Goal: Task Accomplishment & Management: Manage account settings

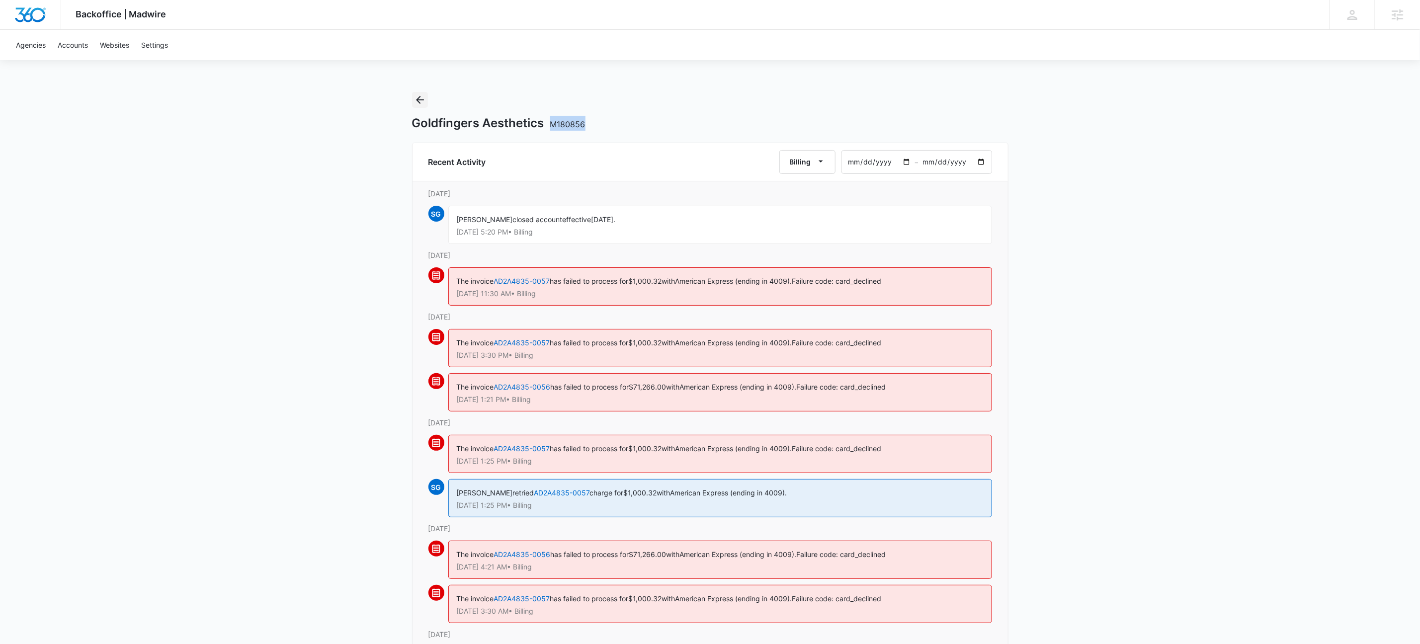
click at [425, 101] on icon "Back" at bounding box center [420, 100] width 12 height 12
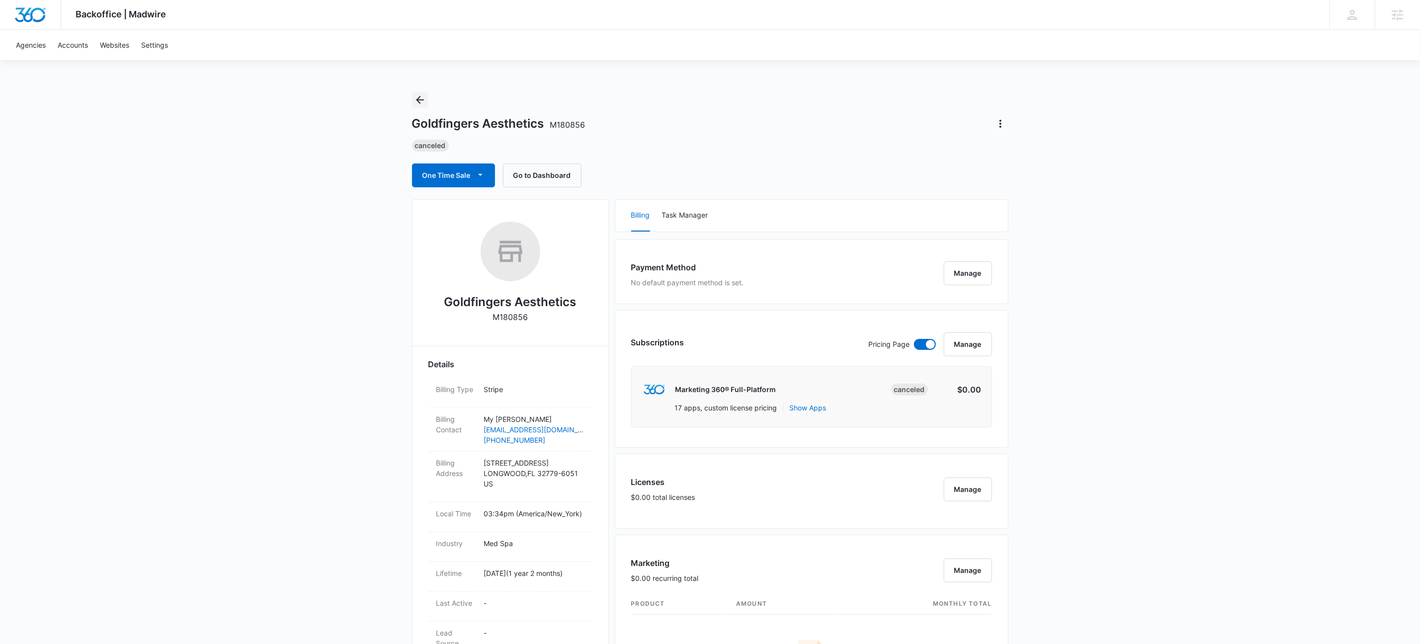
click at [421, 100] on icon "Back" at bounding box center [420, 100] width 8 height 8
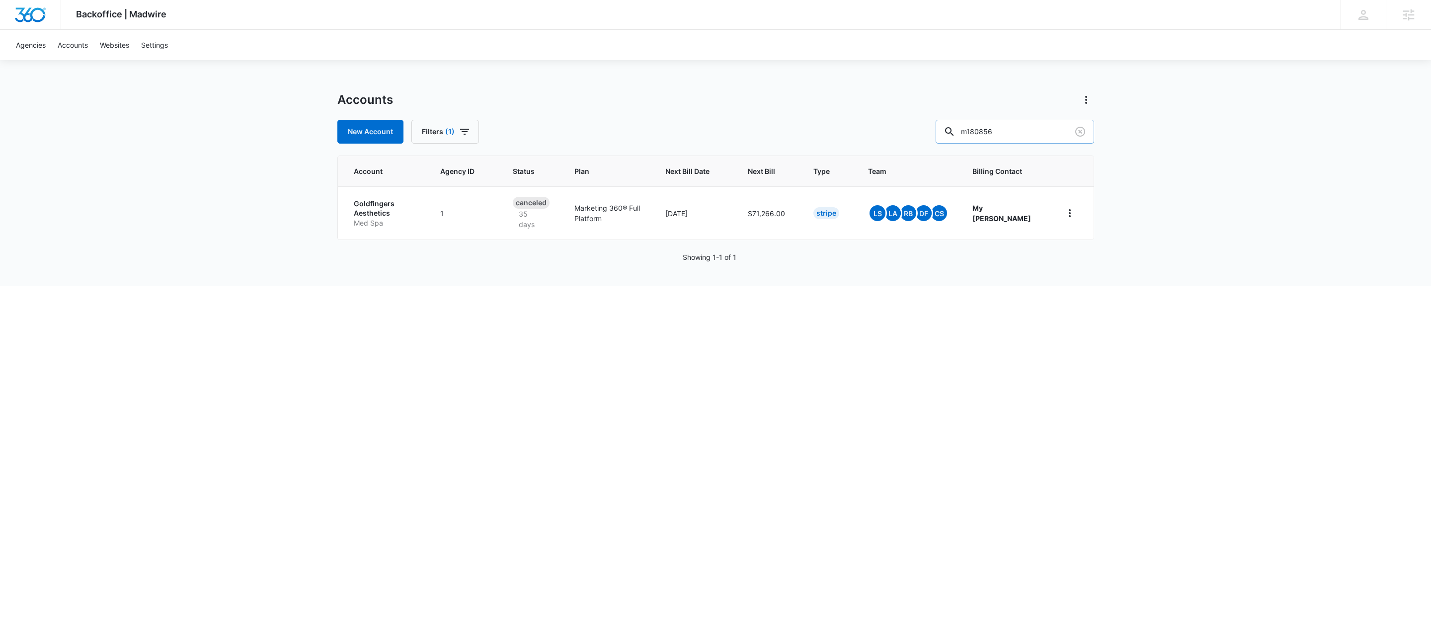
click at [1049, 134] on input "m180856" at bounding box center [1015, 132] width 159 height 24
click at [1048, 134] on input "m180856" at bounding box center [1015, 132] width 159 height 24
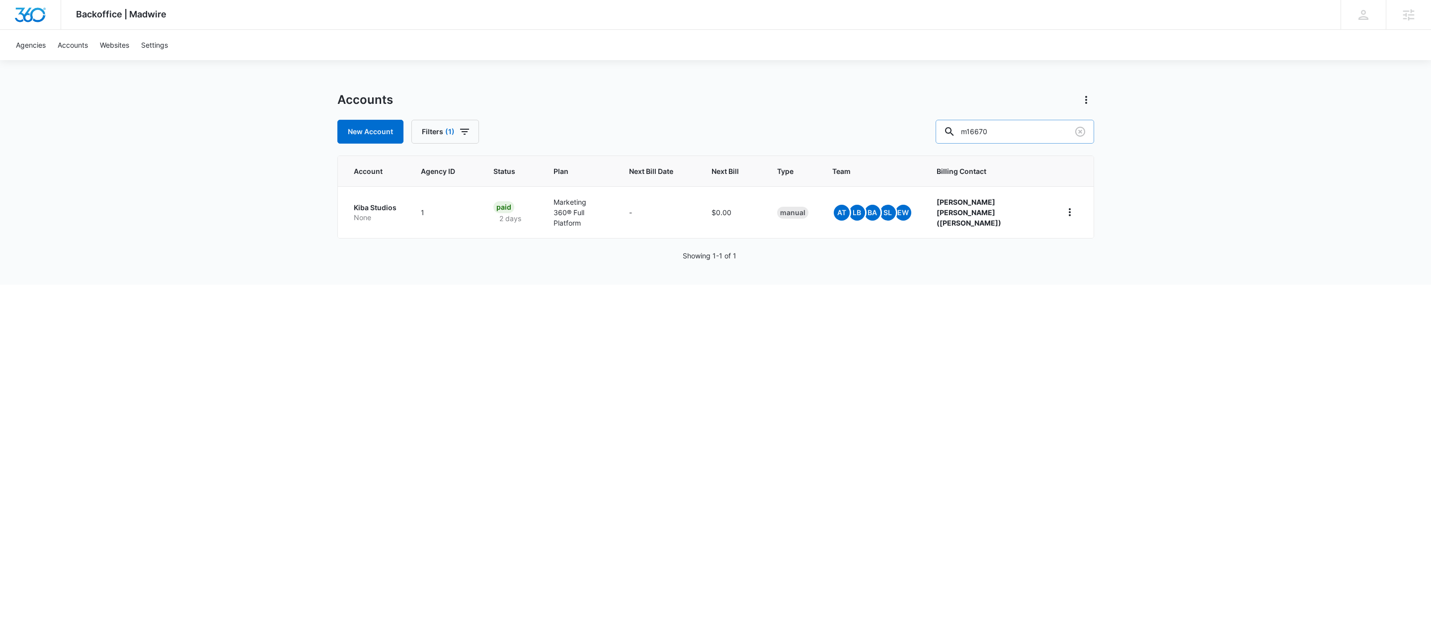
click at [1042, 133] on input "m16670" at bounding box center [1015, 132] width 159 height 24
type input "volusion wholesale"
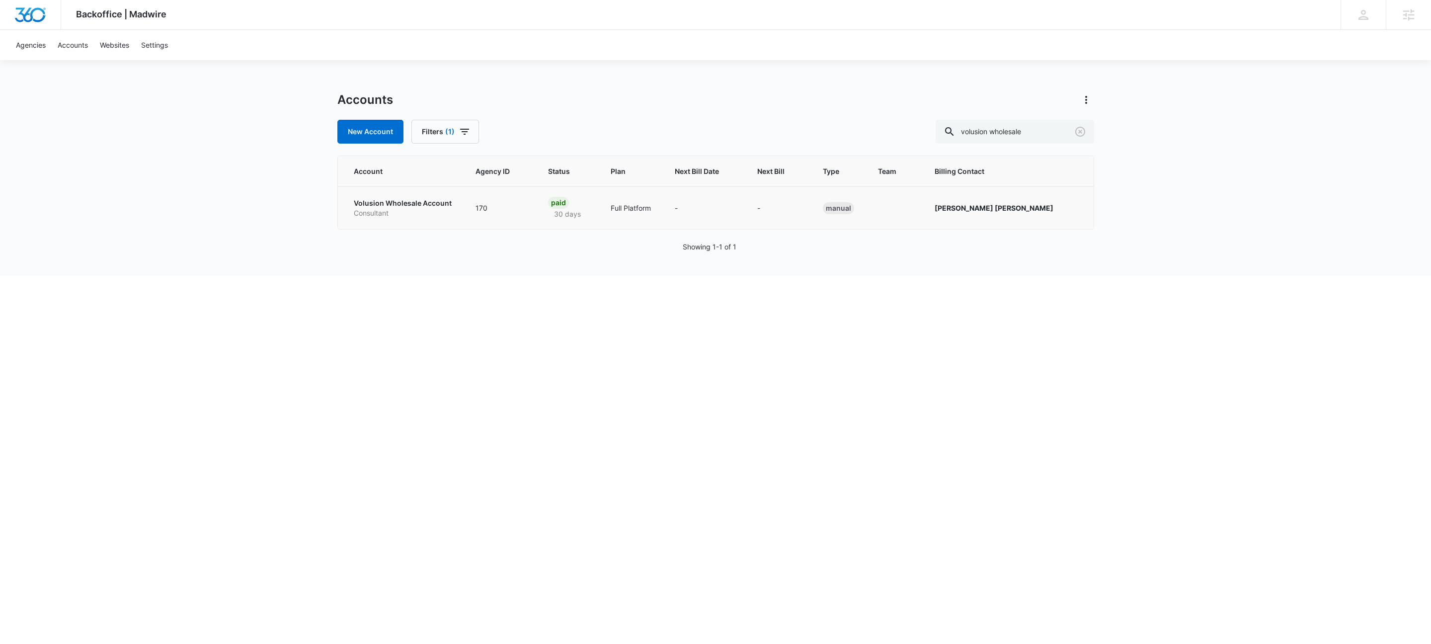
click at [451, 203] on p "Volusion Wholesale Account" at bounding box center [403, 203] width 98 height 10
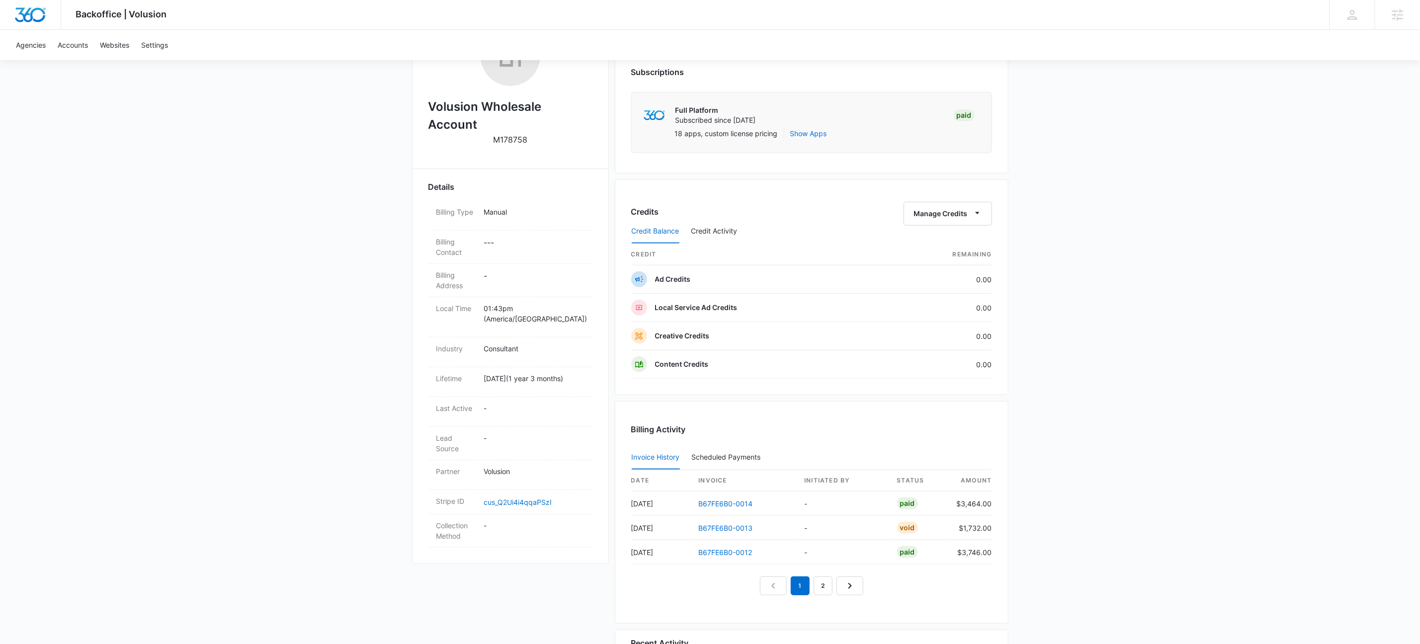
scroll to position [306, 0]
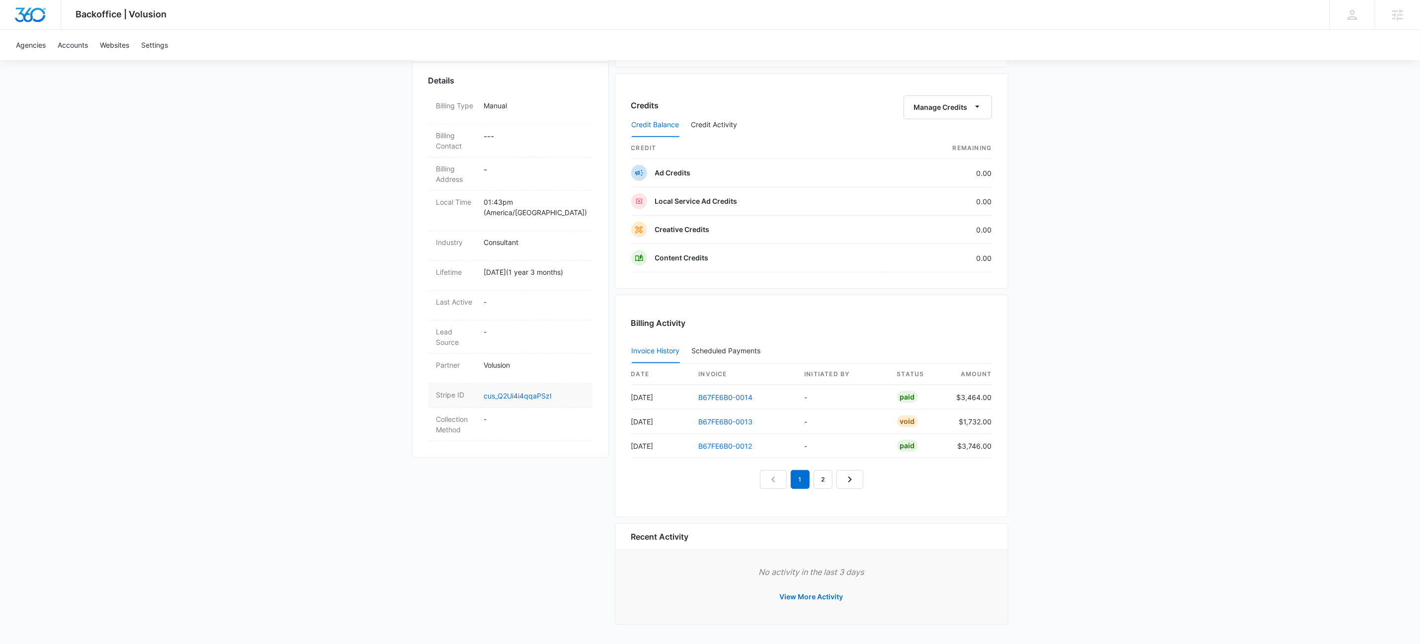
click at [545, 386] on div "Stripe ID cus_Q2Ui4i4qqaPSzI" at bounding box center [510, 396] width 164 height 24
click at [546, 392] on link "cus_Q2Ui4i4qqaPSzI" at bounding box center [518, 396] width 68 height 8
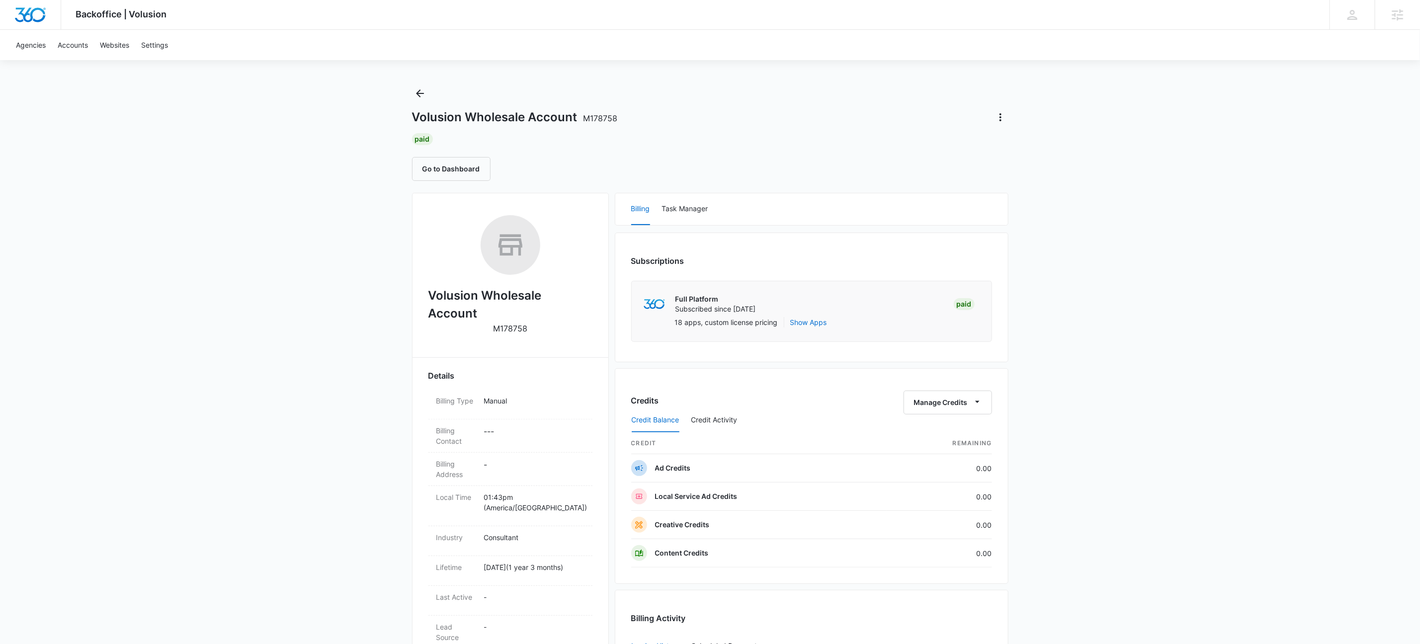
scroll to position [0, 0]
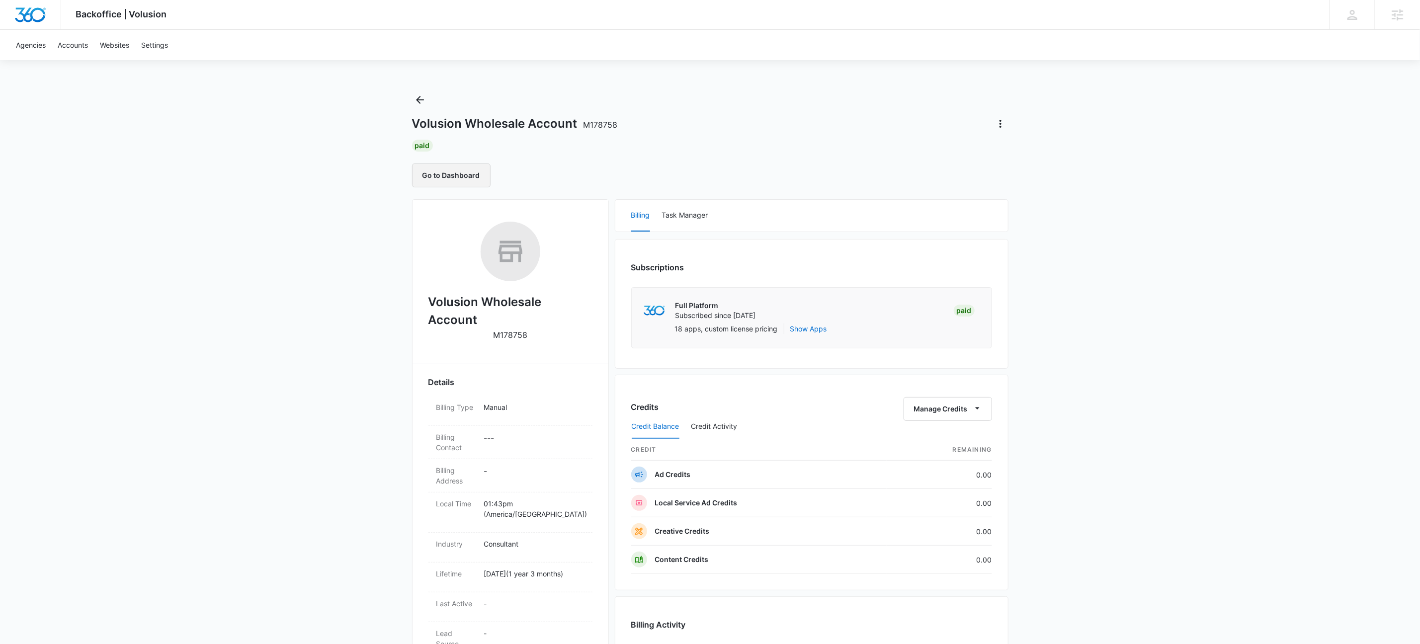
click at [456, 173] on button "Go to Dashboard" at bounding box center [451, 175] width 79 height 24
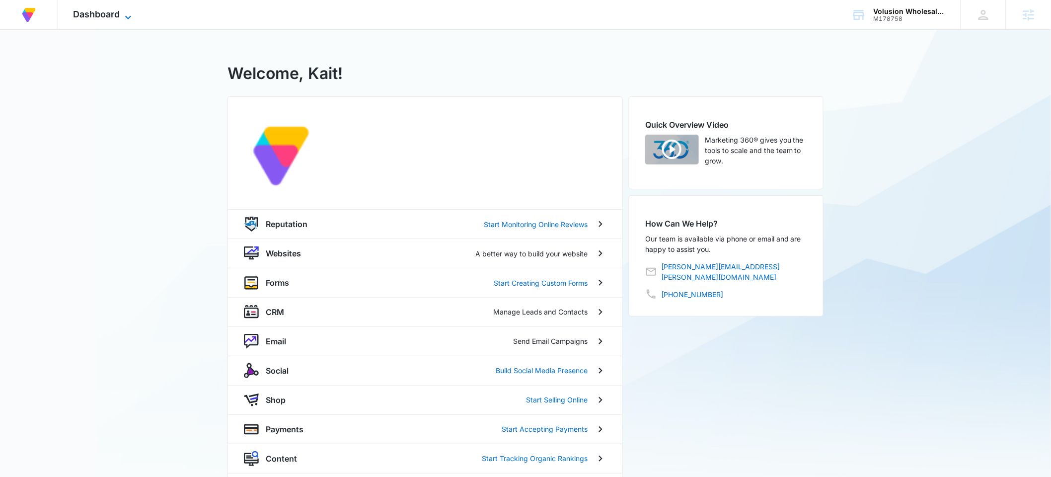
click at [130, 15] on icon at bounding box center [128, 16] width 6 height 3
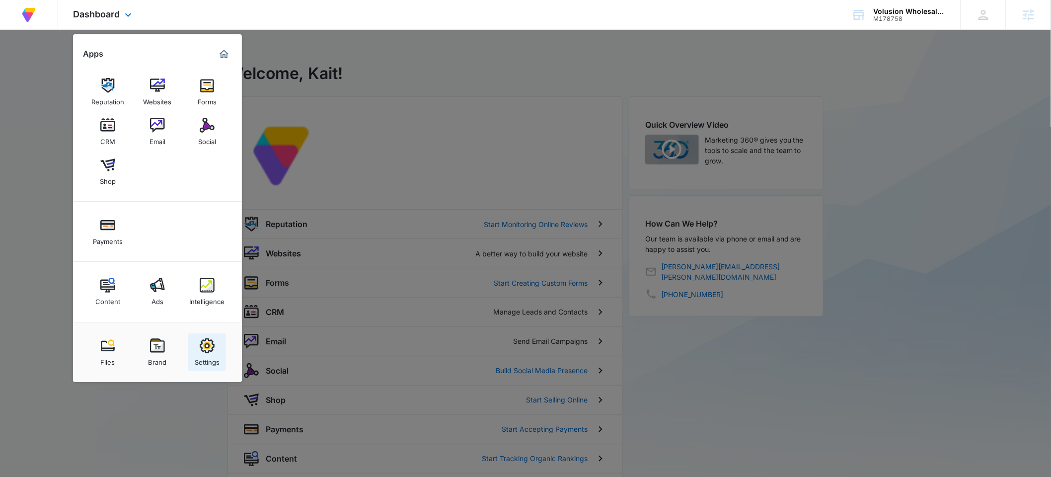
click at [202, 340] on img at bounding box center [207, 345] width 15 height 15
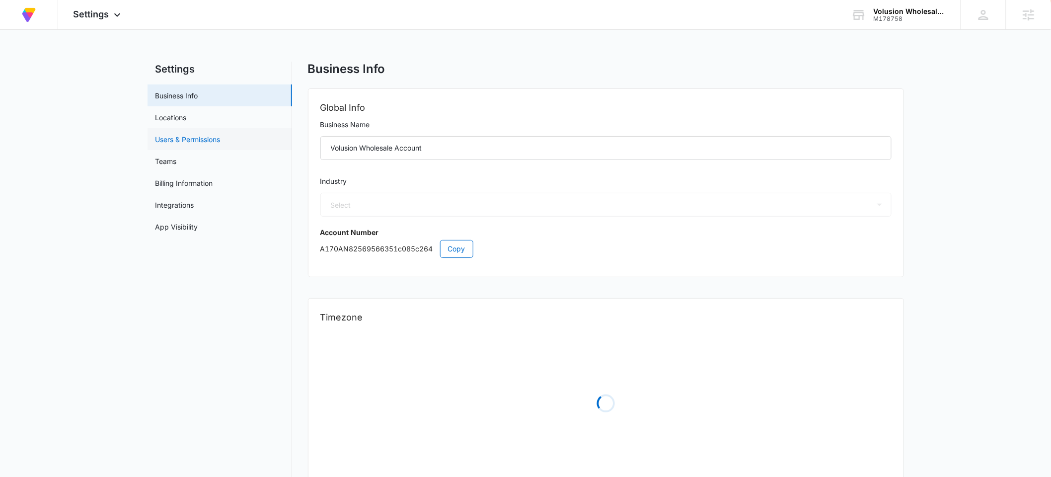
select select "32"
select select "US"
select select "America/[GEOGRAPHIC_DATA]"
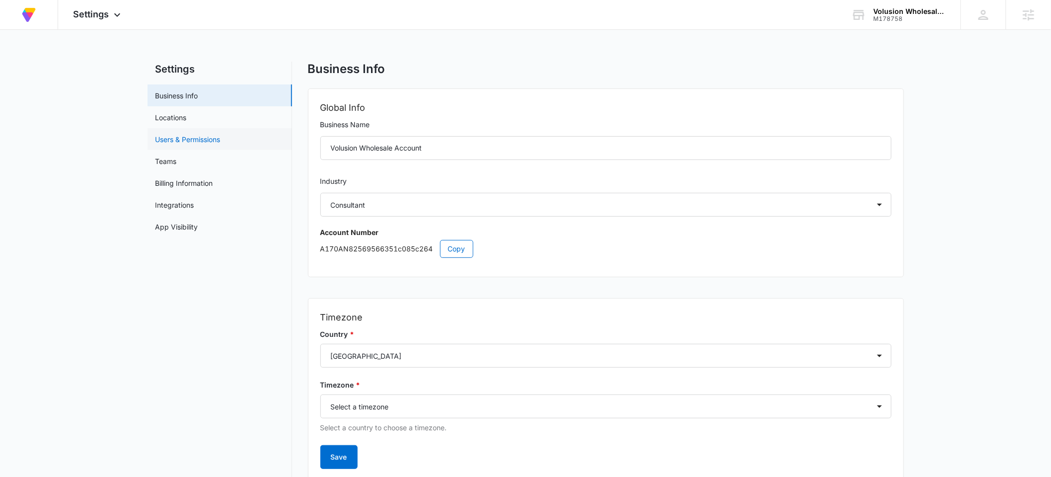
click at [207, 134] on link "Users & Permissions" at bounding box center [188, 139] width 65 height 10
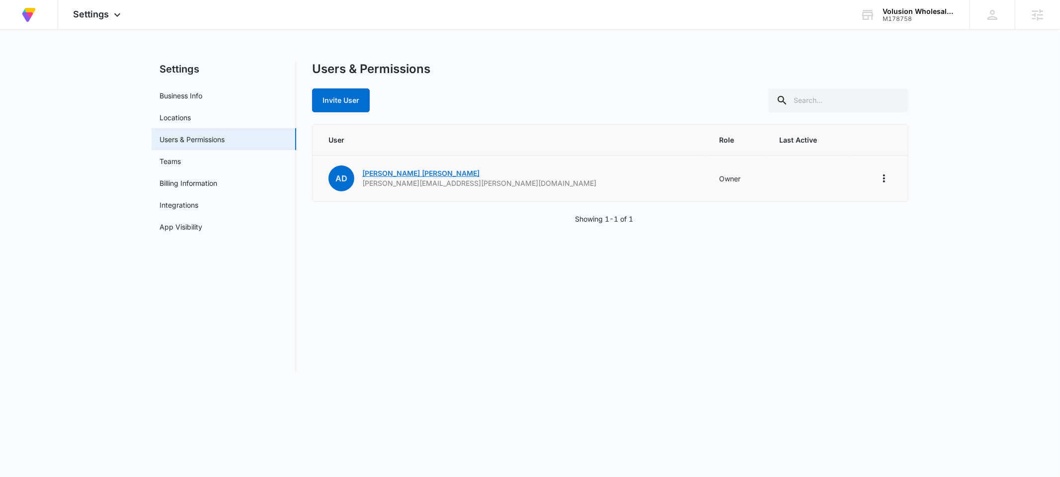
click at [400, 172] on link "[PERSON_NAME]" at bounding box center [420, 173] width 117 height 8
